Goal: Information Seeking & Learning: Find specific fact

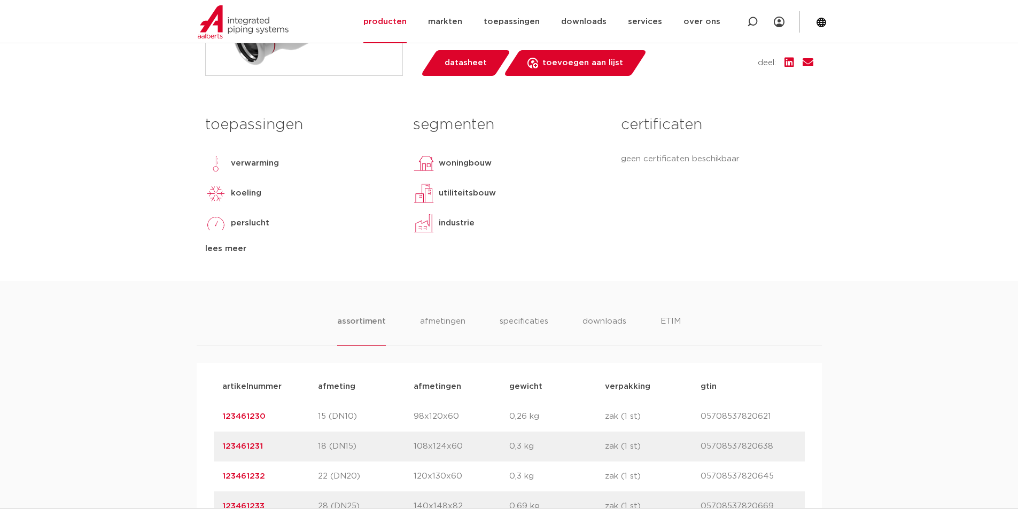
scroll to position [641, 0]
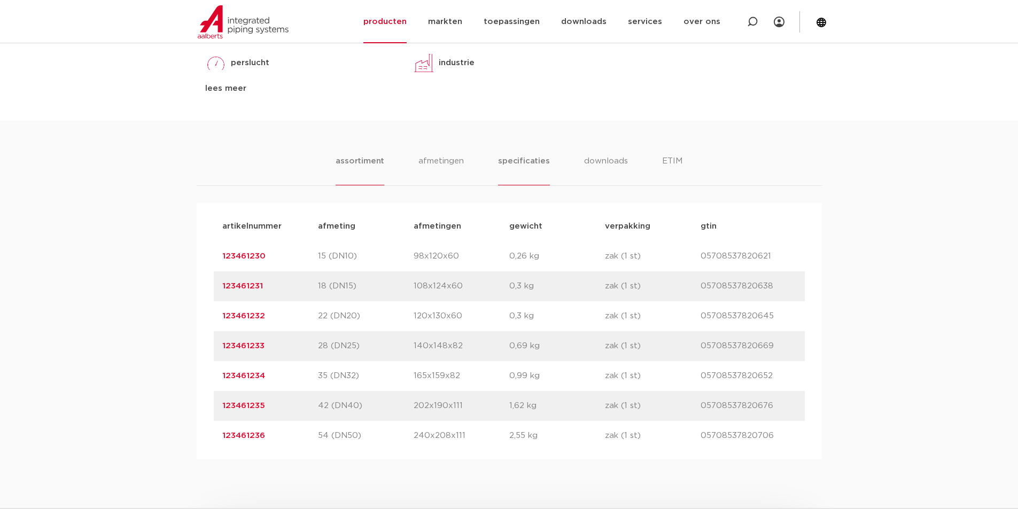
click at [515, 161] on li "specificaties" at bounding box center [523, 170] width 51 height 30
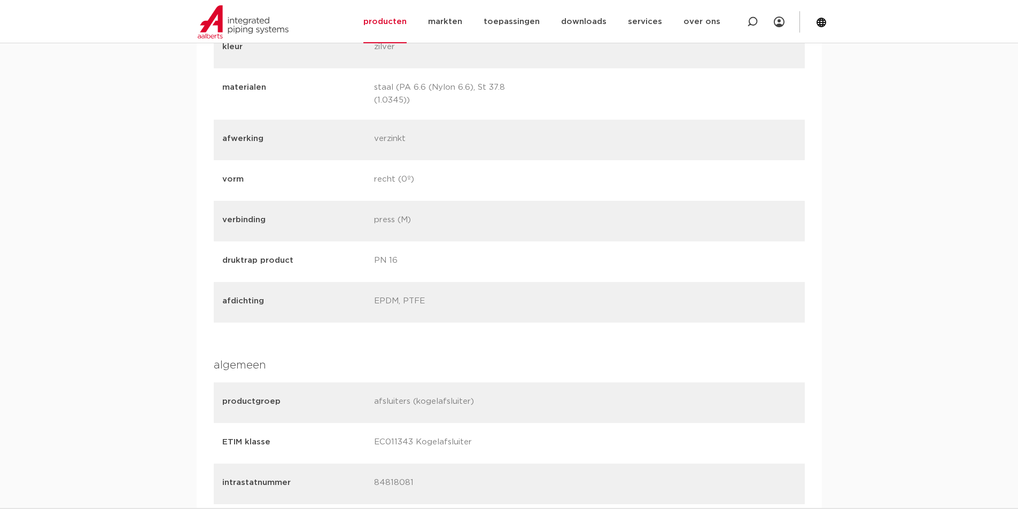
scroll to position [962, 0]
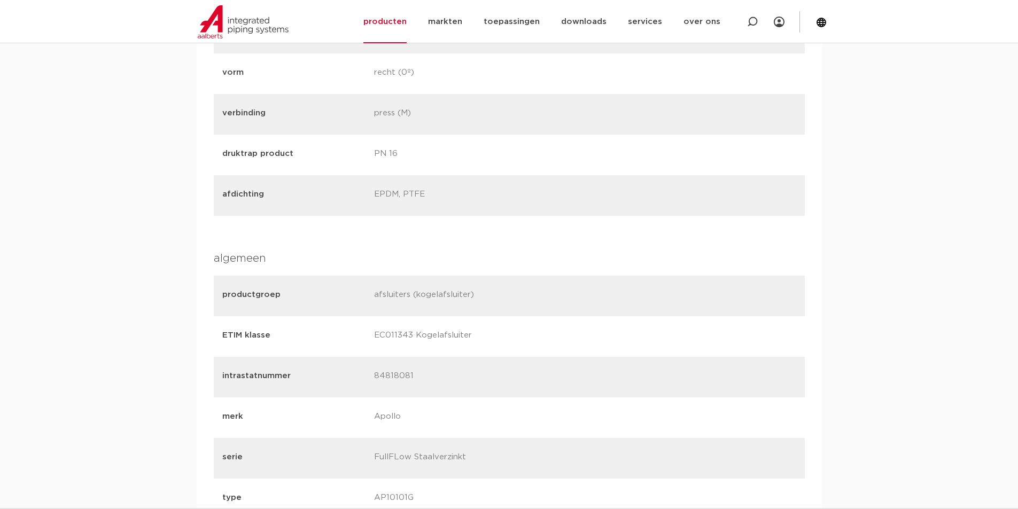
click at [949, 126] on div "assortiment afmetingen specificaties downloads ETIM assortiment afmetingen spec…" at bounding box center [509, 295] width 1018 height 991
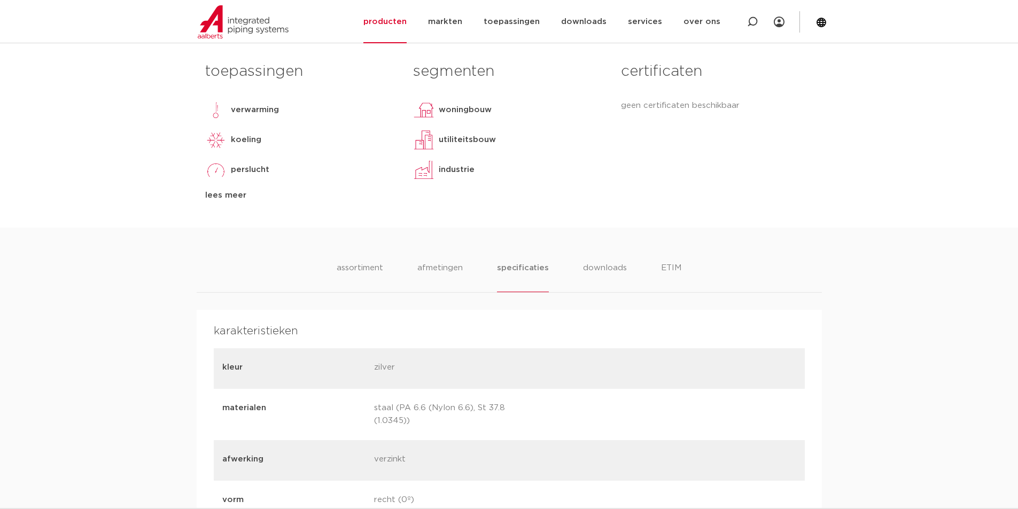
scroll to position [641, 0]
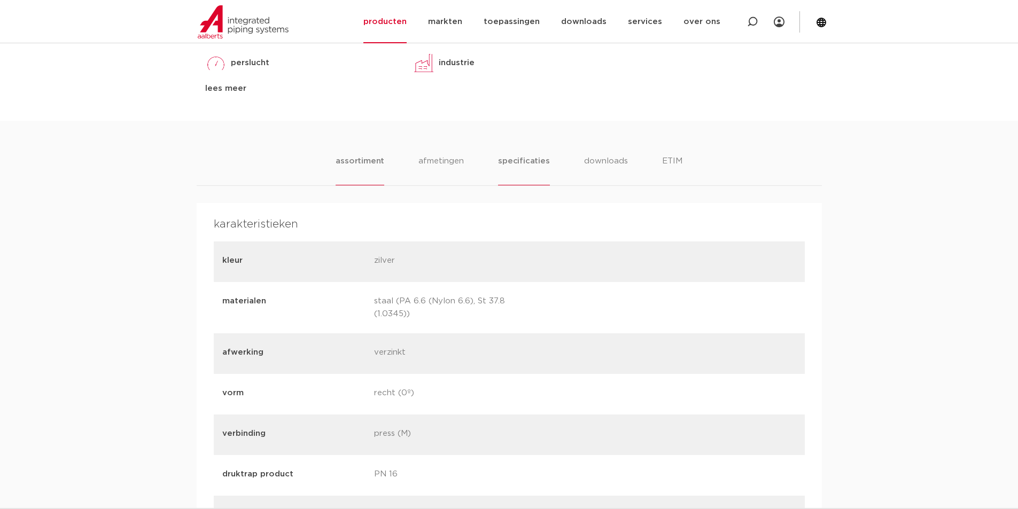
click at [352, 155] on li "assortiment" at bounding box center [360, 170] width 49 height 30
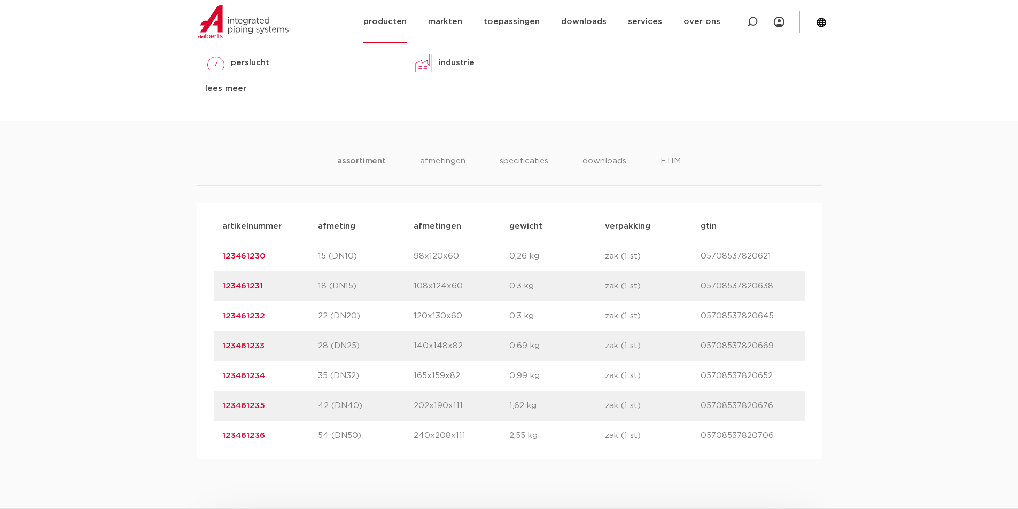
click at [757, 21] on icon at bounding box center [752, 21] width 13 height 13
click at [481, 23] on input "Zoeken" at bounding box center [594, 20] width 336 height 21
paste input "NNG123461248"
type input "123461248"
click button "Zoeken" at bounding box center [0, 0] width 0 height 0
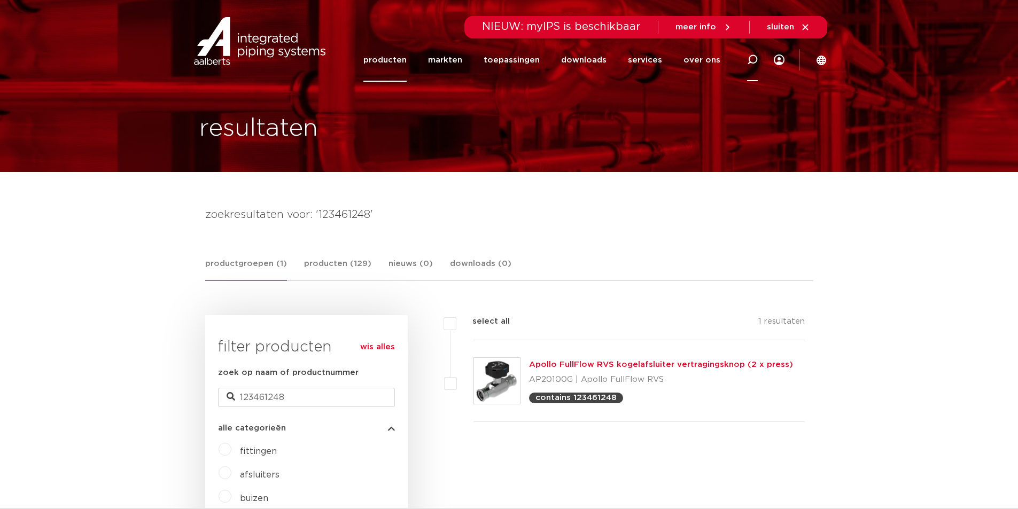
click at [745, 56] on div at bounding box center [752, 60] width 43 height 44
click at [481, 51] on input "Zoeken" at bounding box center [592, 58] width 336 height 21
paste input "NNG123461260"
type input "NNG123461260"
click button "Zoeken" at bounding box center [0, 0] width 0 height 0
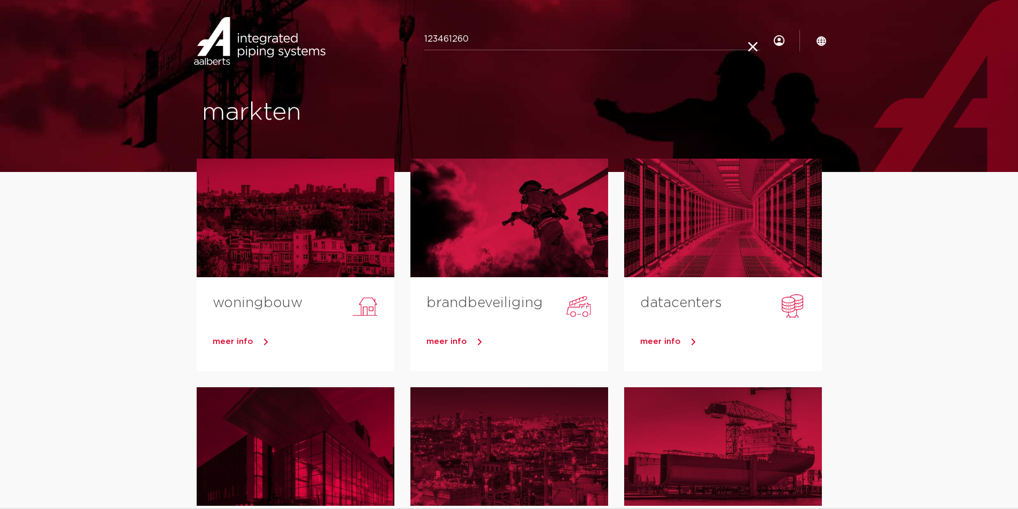
type input "123461260"
click button "Zoeken" at bounding box center [0, 0] width 0 height 0
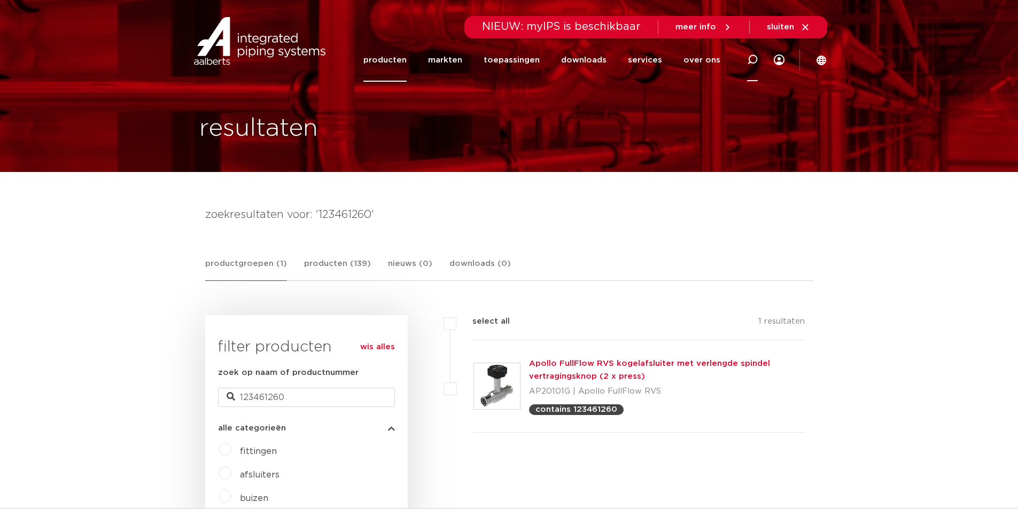
click at [748, 56] on icon at bounding box center [752, 59] width 11 height 11
paste input "123461248"
type input "123461248"
click button "Zoeken" at bounding box center [0, 0] width 0 height 0
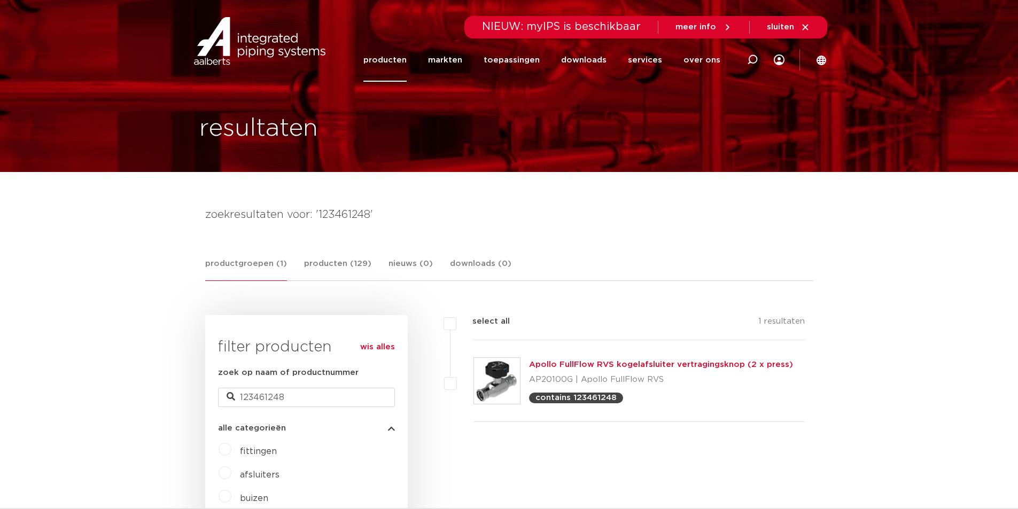
click at [551, 364] on link "Apollo FullFlow RVS kogelafsluiter vertragingsknop (2 x press)" at bounding box center [661, 365] width 264 height 8
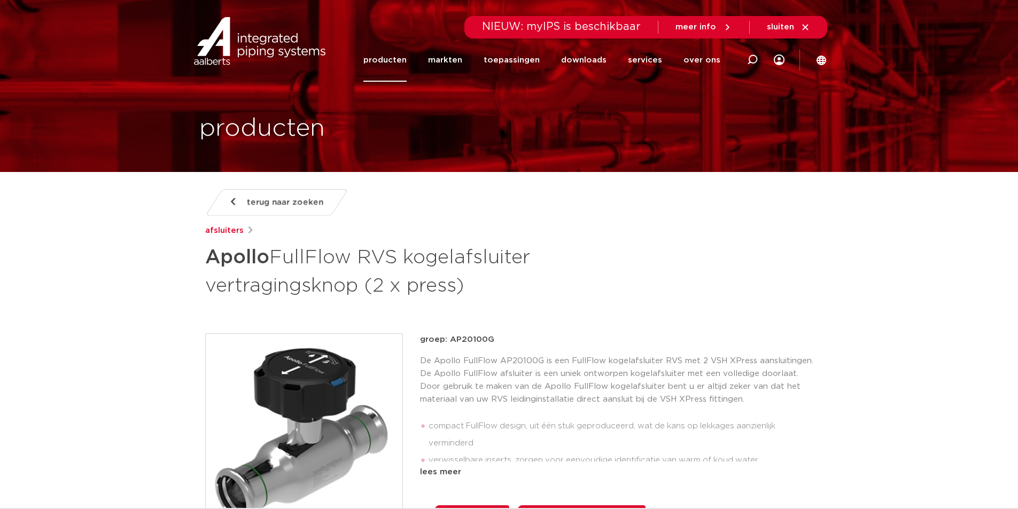
drag, startPoint x: 451, startPoint y: 340, endPoint x: 501, endPoint y: 340, distance: 50.2
click at [501, 340] on p "groep: AP20100G" at bounding box center [616, 339] width 393 height 13
copy p "AP20100G"
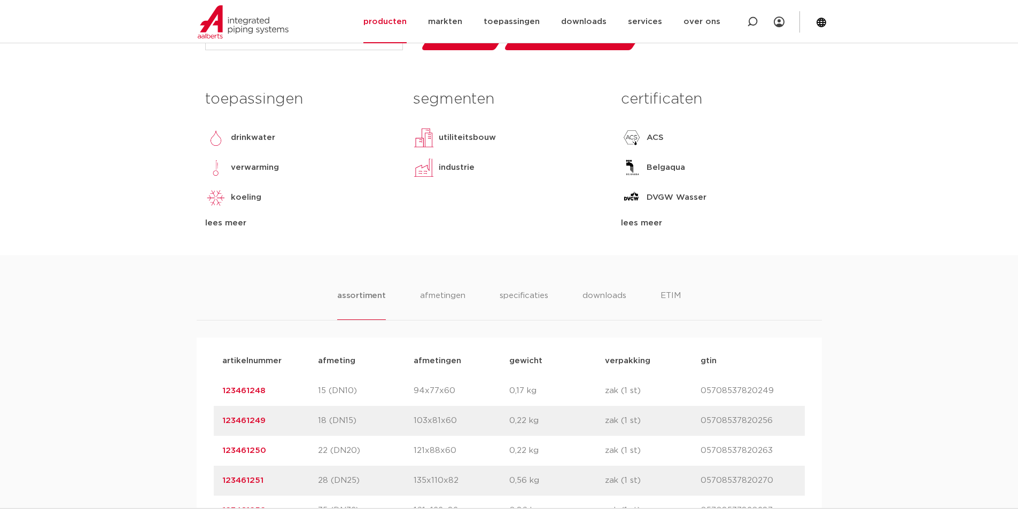
scroll to position [588, 0]
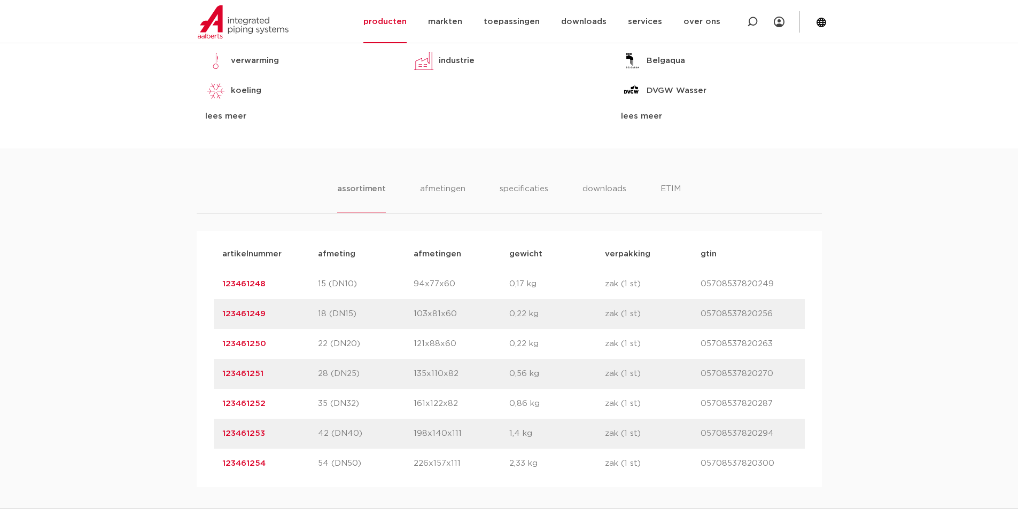
click at [977, 169] on div "assortiment afmetingen specificaties downloads ETIM assortiment afmetingen spec…" at bounding box center [509, 318] width 1018 height 339
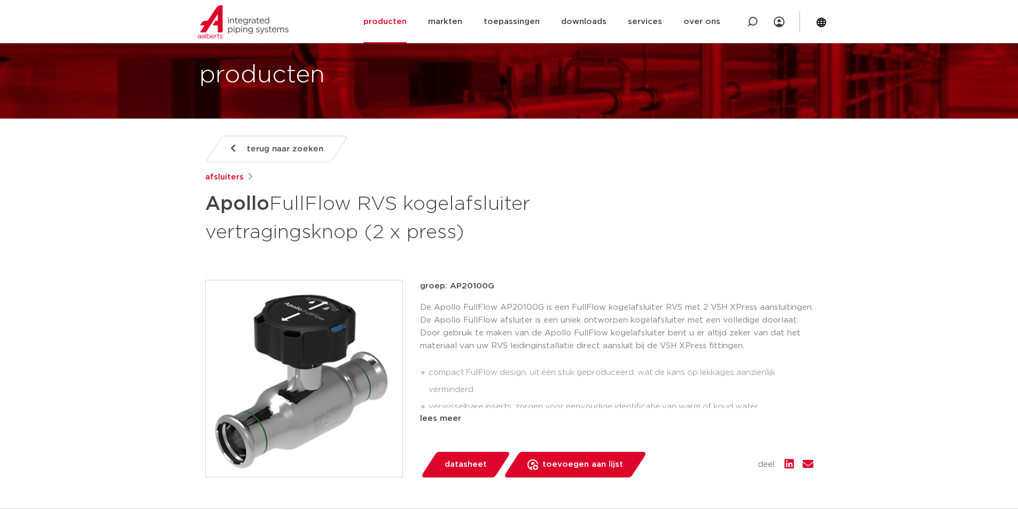
scroll to position [267, 0]
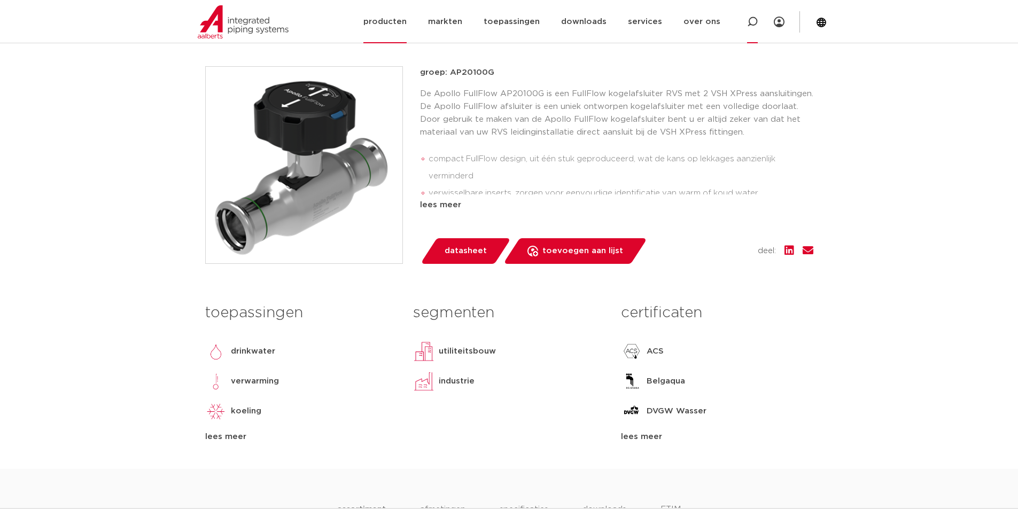
click at [756, 20] on icon at bounding box center [752, 22] width 11 height 11
paste input "NNG123461260"
type input "123461260"
click button "Zoeken" at bounding box center [0, 0] width 0 height 0
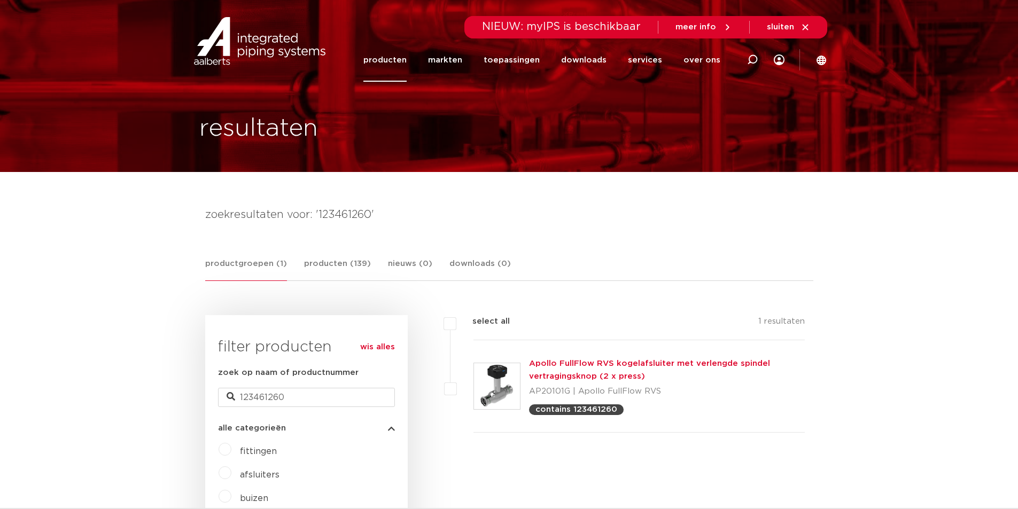
click at [539, 363] on link "Apollo FullFlow RVS kogelafsluiter met verlengde spindel vertragingsknop (2 x p…" at bounding box center [649, 370] width 241 height 21
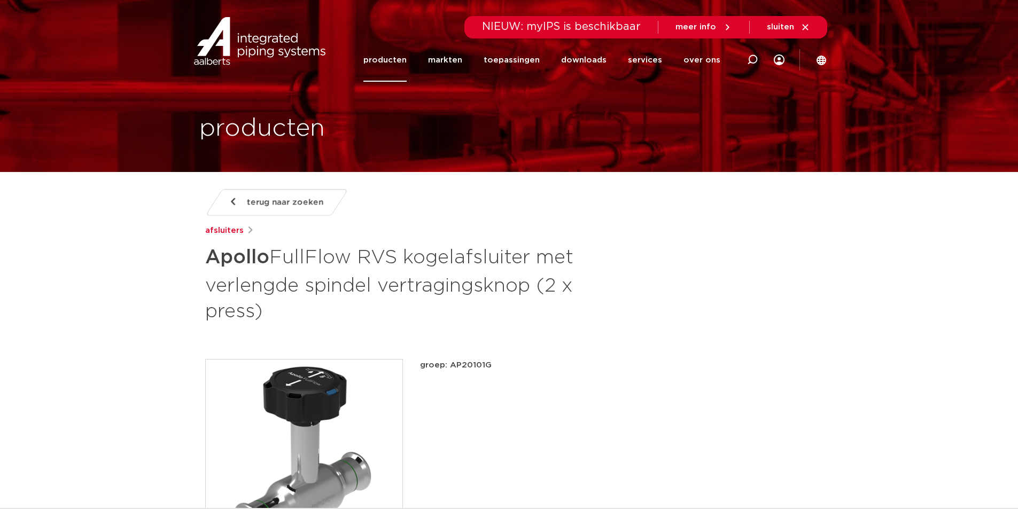
drag, startPoint x: 447, startPoint y: 364, endPoint x: 497, endPoint y: 364, distance: 50.2
click at [497, 364] on p "groep: AP20101G" at bounding box center [616, 365] width 393 height 13
copy p "AP20101G"
click at [616, 482] on div "groep: AP20101G lees meer lees minder datasheet toevoegen aan lijst" at bounding box center [616, 458] width 393 height 198
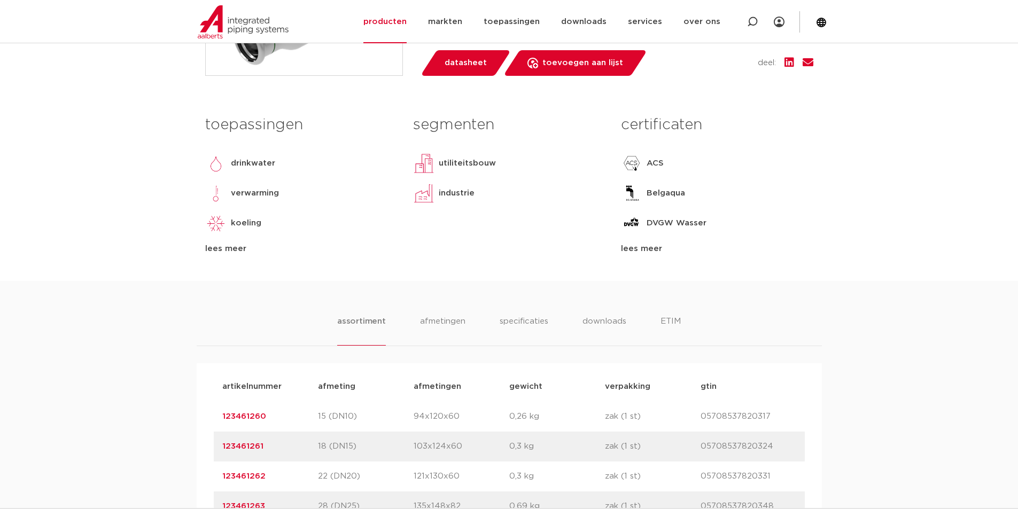
scroll to position [588, 0]
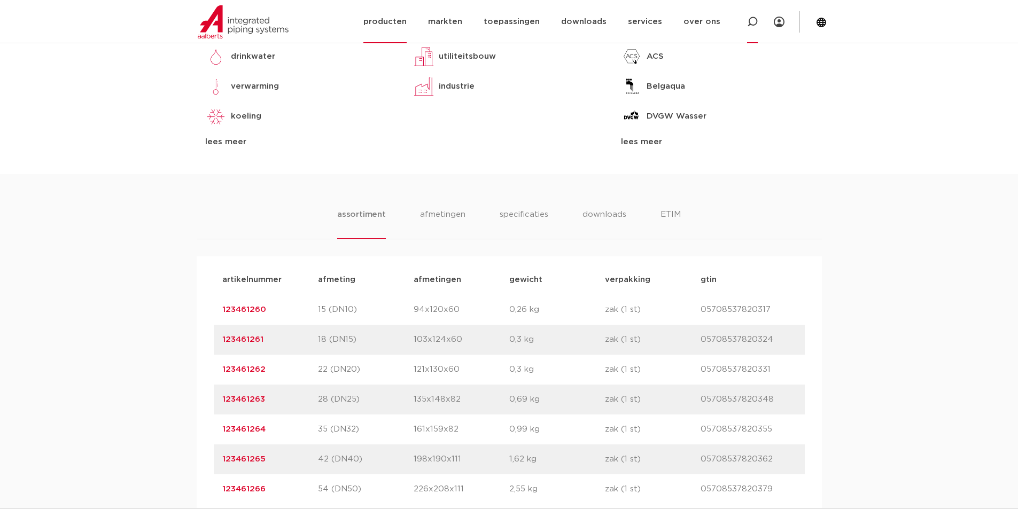
click at [752, 18] on icon at bounding box center [752, 22] width 11 height 11
paste input "123461272"
type input "123461272"
click button "Zoeken" at bounding box center [0, 0] width 0 height 0
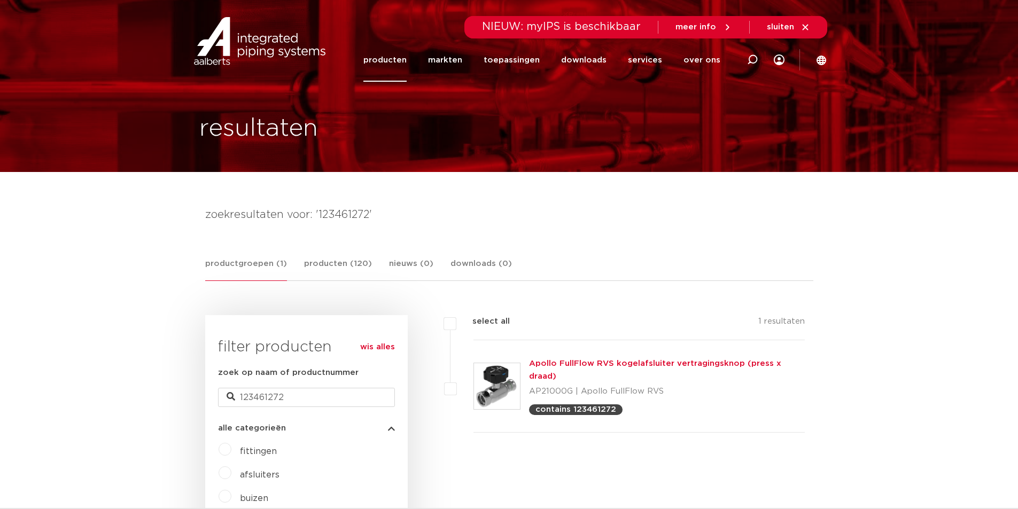
click at [644, 363] on link "Apollo FullFlow RVS kogelafsluiter vertragingsknop (press x draad)" at bounding box center [655, 370] width 252 height 21
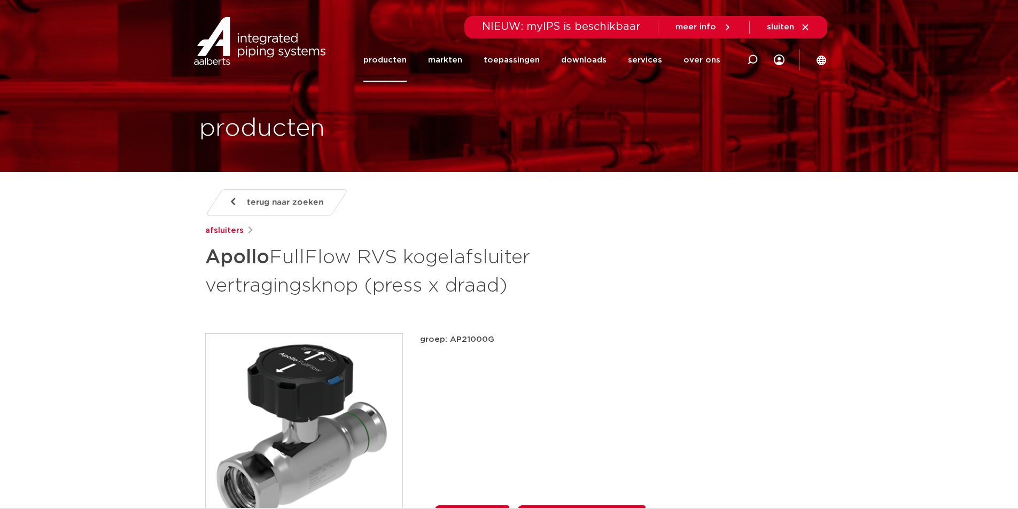
drag, startPoint x: 449, startPoint y: 340, endPoint x: 496, endPoint y: 341, distance: 47.0
click at [496, 340] on p "groep: AP21000G" at bounding box center [616, 339] width 393 height 13
copy p "AP21000G"
click at [528, 416] on div "groep: AP21000G lees meer lees minder datasheet toevoegen aan lijst" at bounding box center [616, 432] width 393 height 198
click at [576, 399] on div "groep: AP21000G lees meer lees minder datasheet toevoegen aan lijst" at bounding box center [616, 432] width 393 height 198
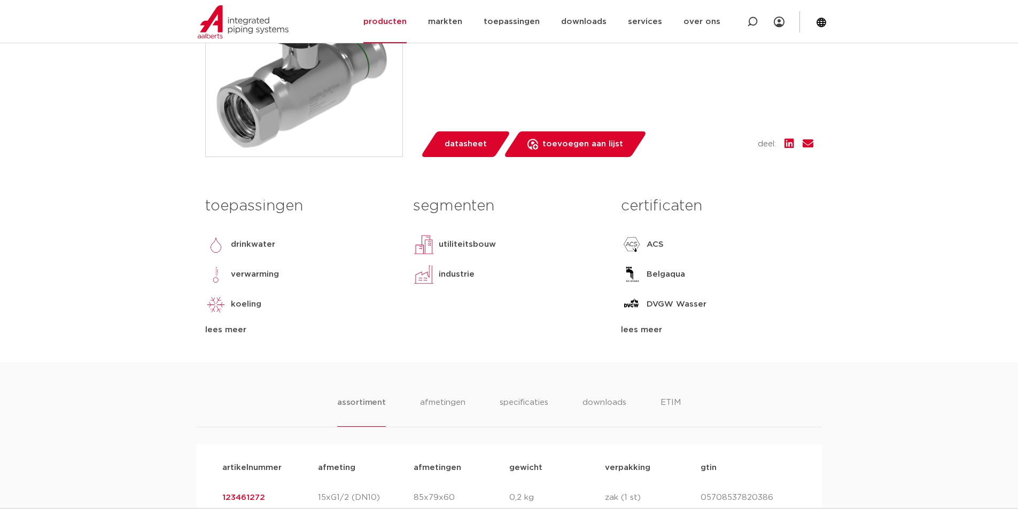
scroll to position [588, 0]
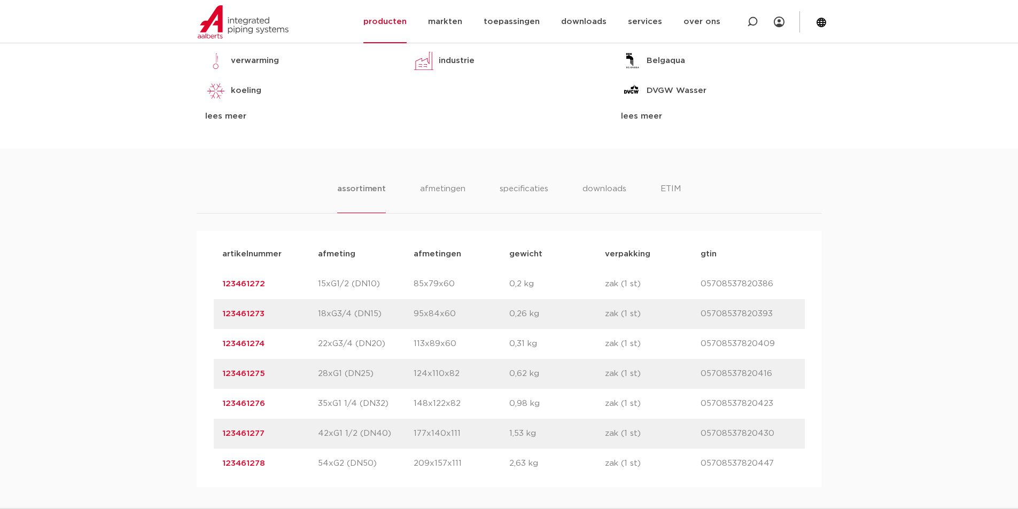
click at [944, 223] on div "assortiment afmetingen specificaties downloads ETIM assortiment afmetingen spec…" at bounding box center [509, 318] width 1018 height 339
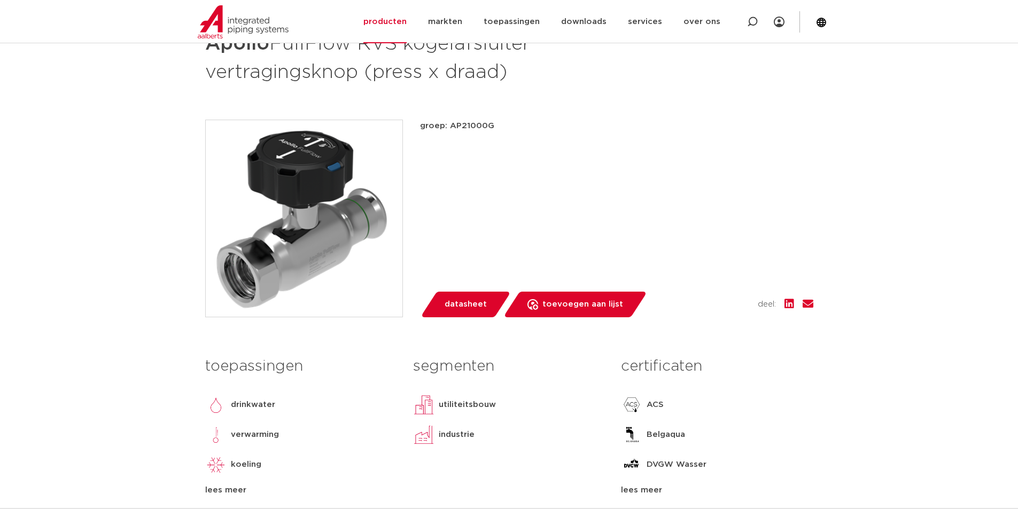
scroll to position [0, 0]
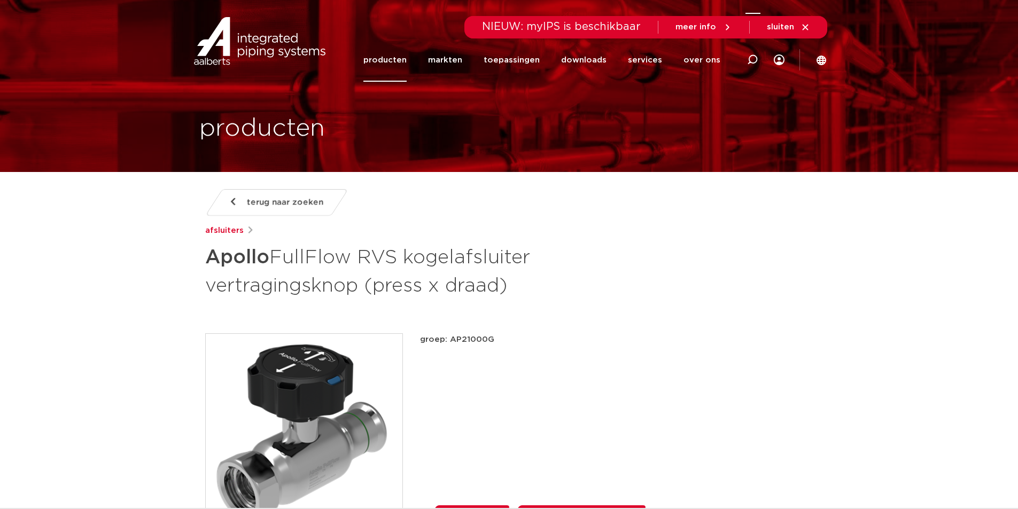
click at [753, 56] on icon at bounding box center [752, 59] width 11 height 11
paste input "123461284"
type input "123461284"
click button "Zoeken" at bounding box center [0, 0] width 0 height 0
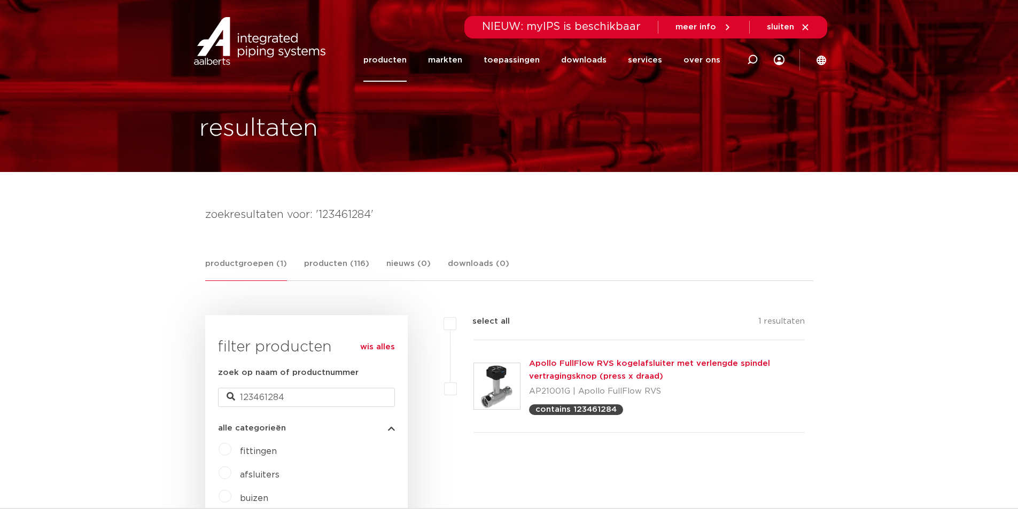
click at [572, 367] on link "Apollo FullFlow RVS kogelafsluiter met verlengde spindel vertragingsknop (press…" at bounding box center [649, 370] width 241 height 21
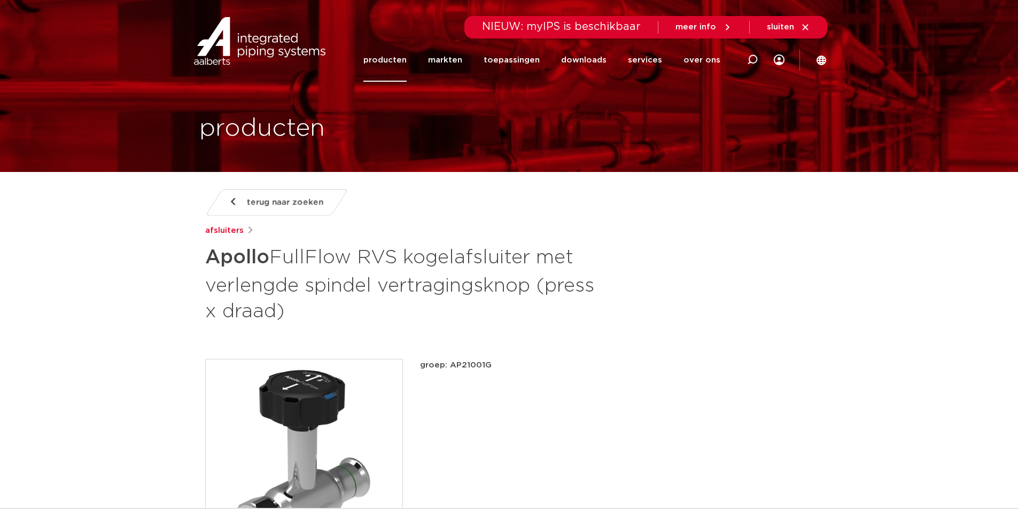
drag, startPoint x: 449, startPoint y: 364, endPoint x: 504, endPoint y: 364, distance: 55.0
click at [504, 364] on p "groep: AP21001G" at bounding box center [616, 365] width 393 height 13
copy p "AP21001G"
click at [490, 391] on div "groep: AP21001G lees meer [PERSON_NAME] datasheet toevoegen aan lijst" at bounding box center [616, 458] width 393 height 198
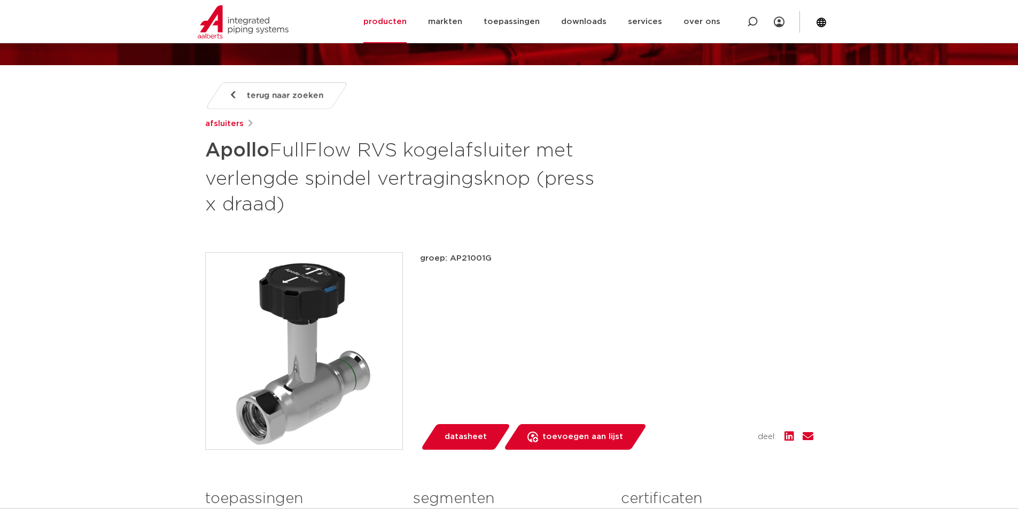
click at [654, 324] on div "groep: AP21001G lees meer [PERSON_NAME] datasheet toevoegen aan lijst" at bounding box center [616, 351] width 393 height 198
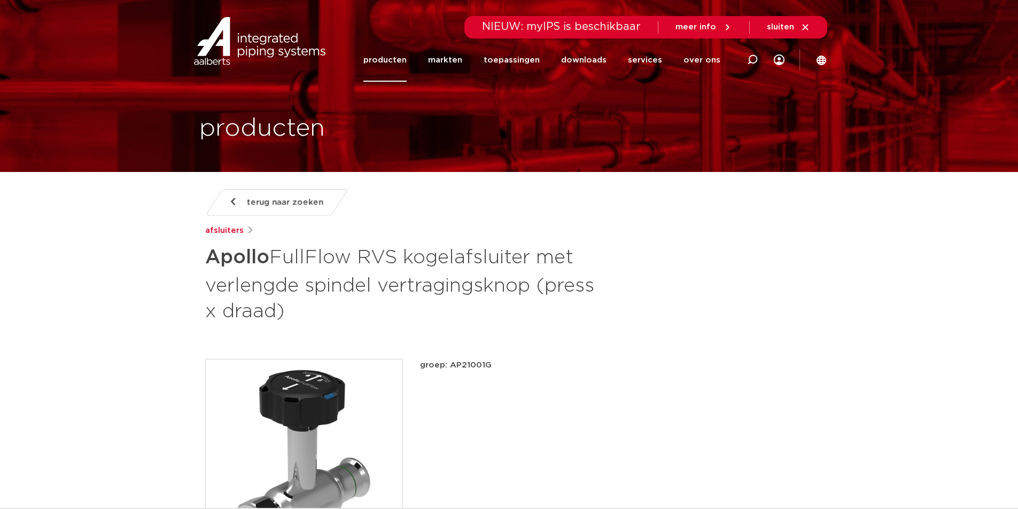
click at [613, 424] on div "groep: AP21001G lees meer [PERSON_NAME] datasheet toevoegen aan lijst" at bounding box center [616, 458] width 393 height 198
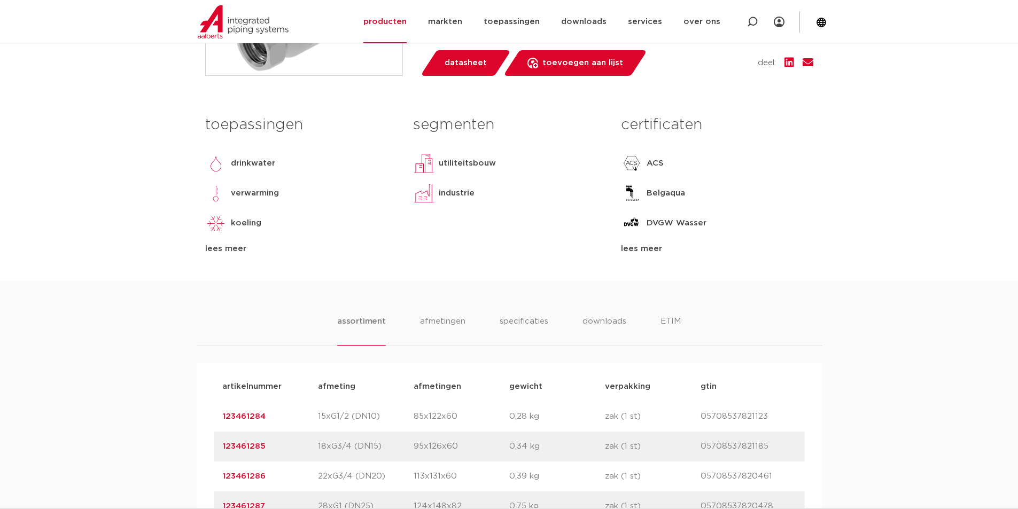
scroll to position [534, 0]
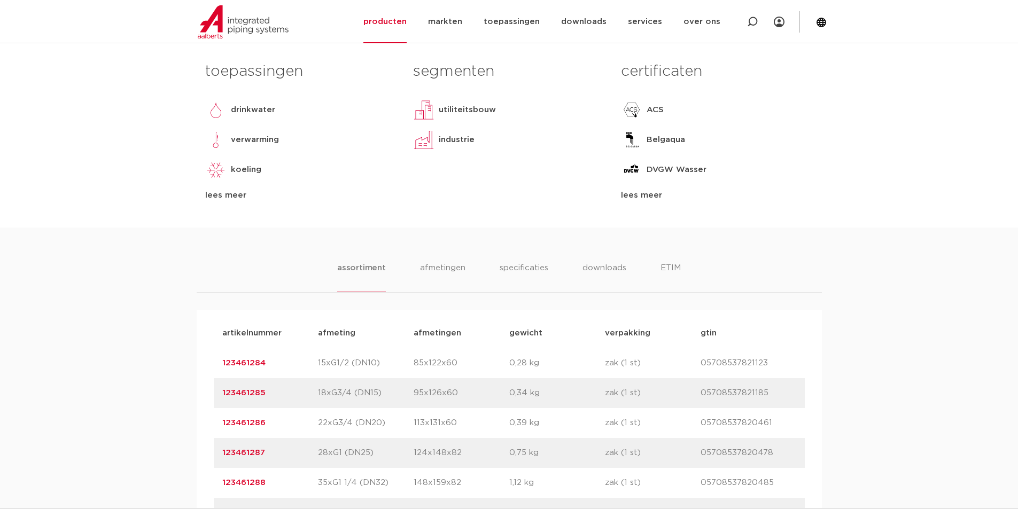
click at [867, 426] on div "assortiment [GEOGRAPHIC_DATA] specificaties downloads ETIM assortiment [GEOGRAP…" at bounding box center [509, 397] width 1018 height 339
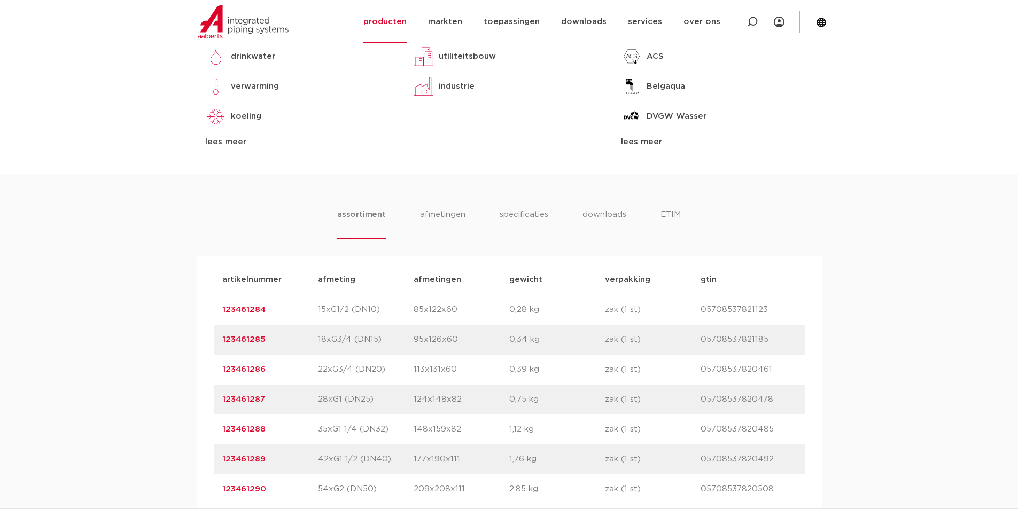
scroll to position [641, 0]
